Goal: Find specific page/section: Find specific page/section

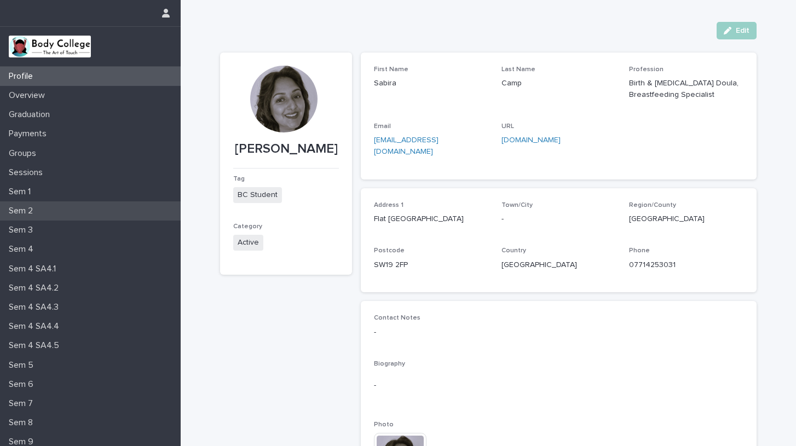
click at [22, 207] on p "Sem 2" at bounding box center [22, 211] width 37 height 10
